Goal: Book appointment/travel/reservation

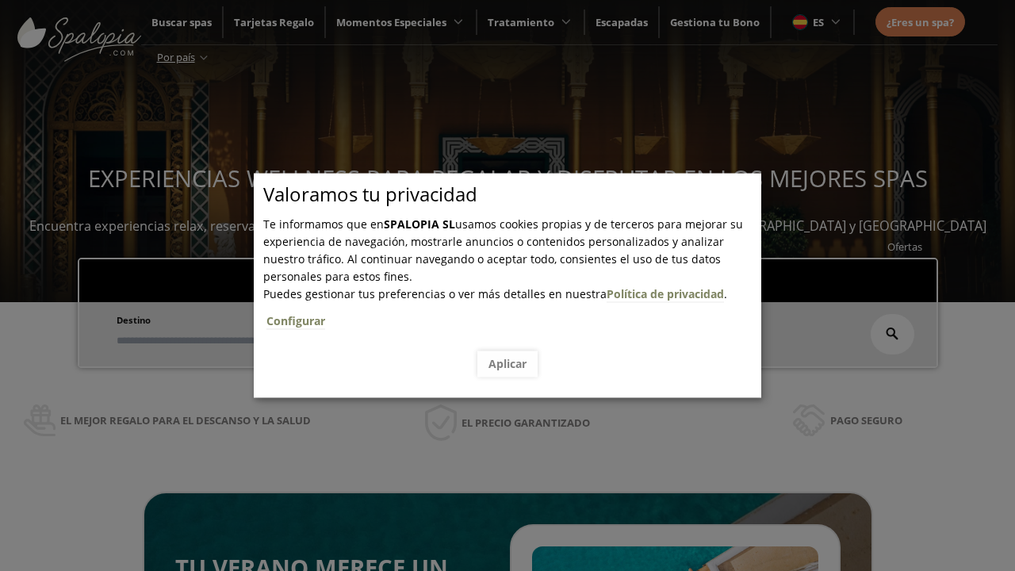
click at [484, 270] on span "Escapadas" at bounding box center [484, 277] width 52 height 14
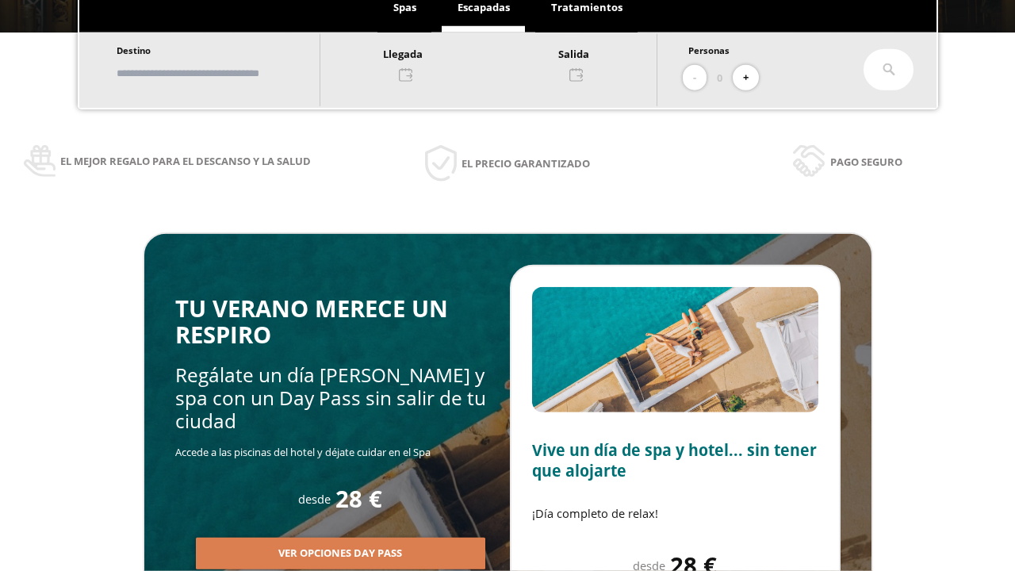
scroll to position [270, 0]
click at [224, 73] on input "text" at bounding box center [211, 73] width 198 height 28
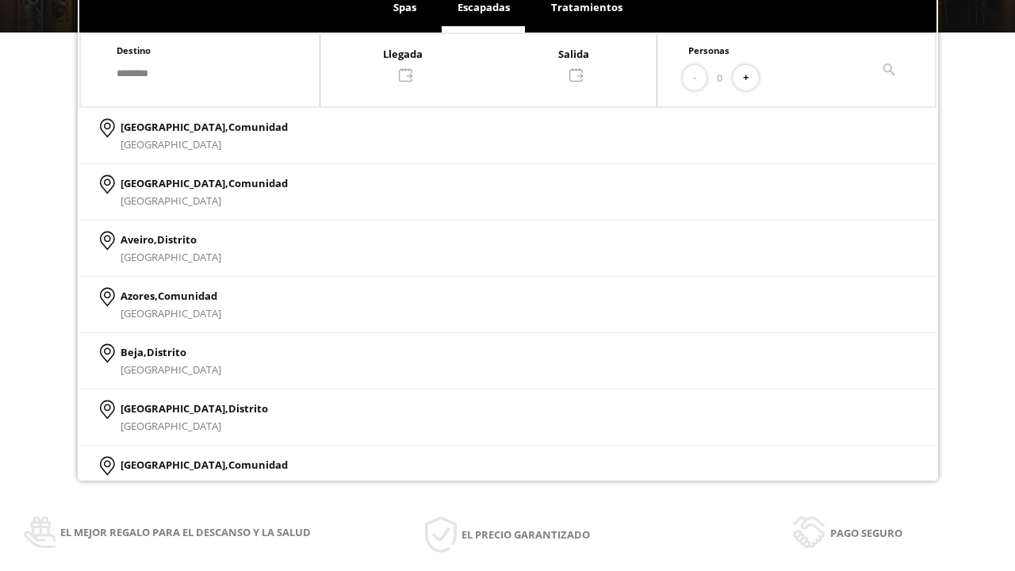
click at [504, 63] on div at bounding box center [488, 63] width 336 height 38
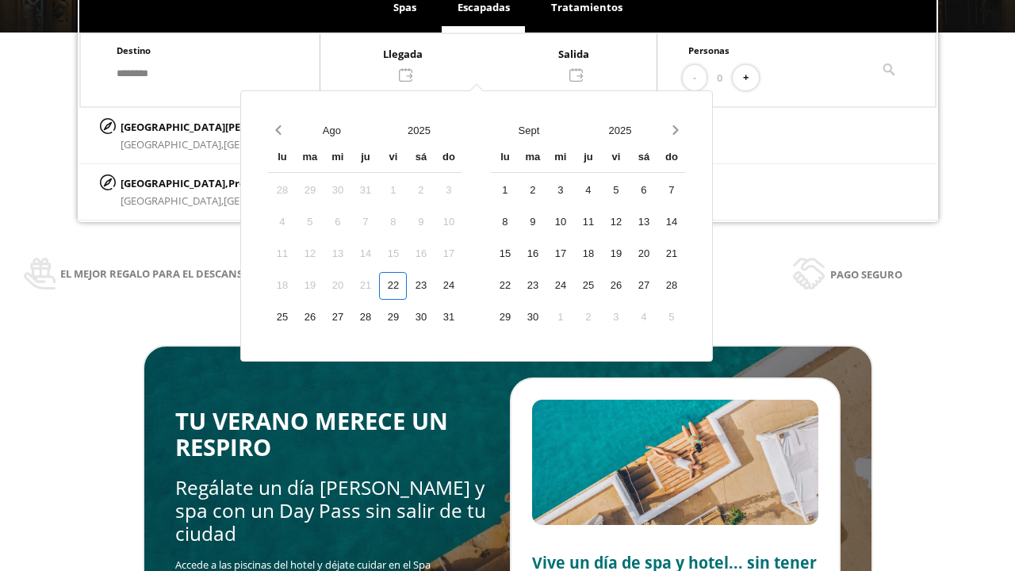
click at [462, 286] on div "24" at bounding box center [449, 286] width 28 height 28
click at [296, 317] on div "25" at bounding box center [282, 318] width 28 height 28
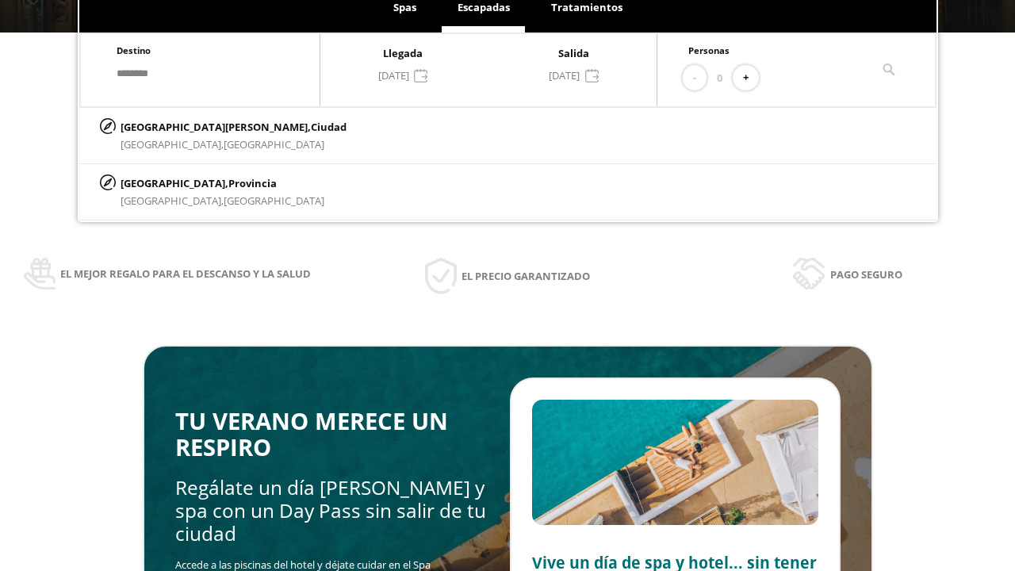
click at [751, 78] on button "+" at bounding box center [746, 78] width 26 height 26
click at [199, 126] on p "[GEOGRAPHIC_DATA][PERSON_NAME], [GEOGRAPHIC_DATA]" at bounding box center [234, 126] width 226 height 17
type input "**********"
